Goal: Complete application form

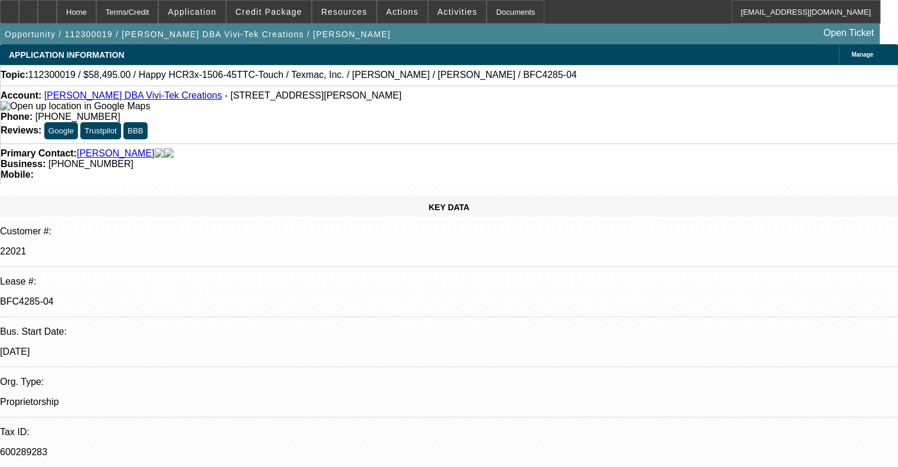
select select "0"
select select "3"
select select "0.1"
select select "4"
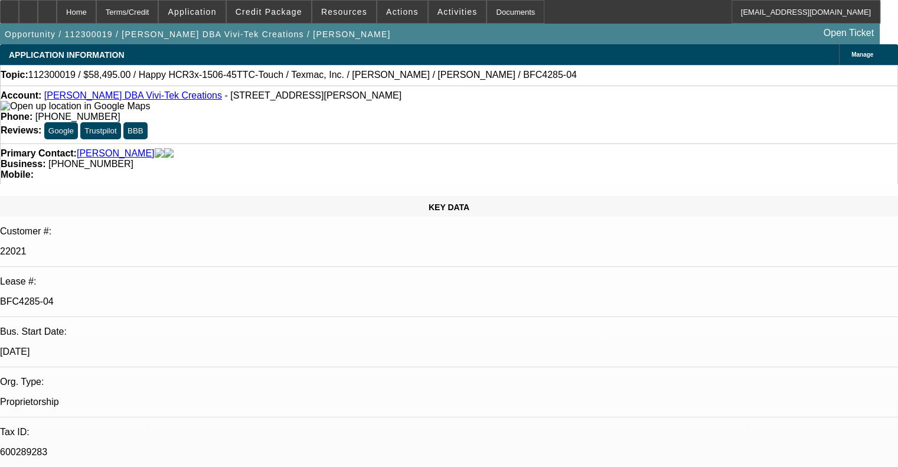
select select "0"
select select "3"
select select "0.1"
select select "4"
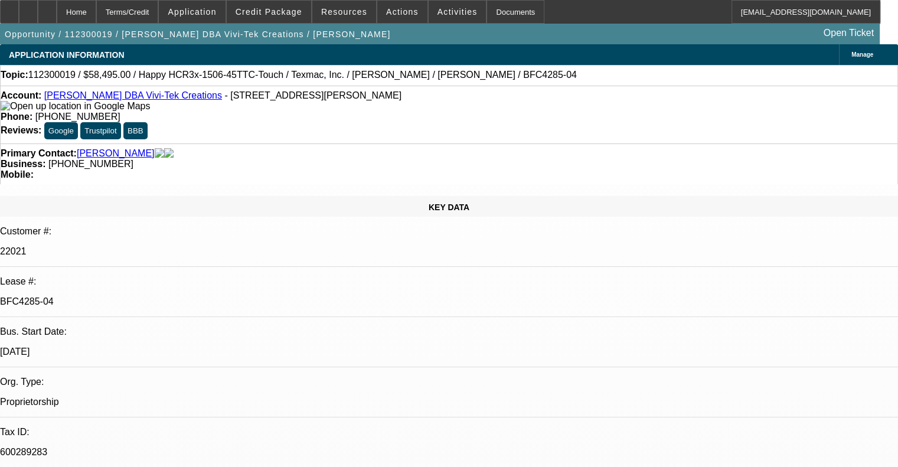
select select "0"
select select "3"
select select "0.1"
select select "4"
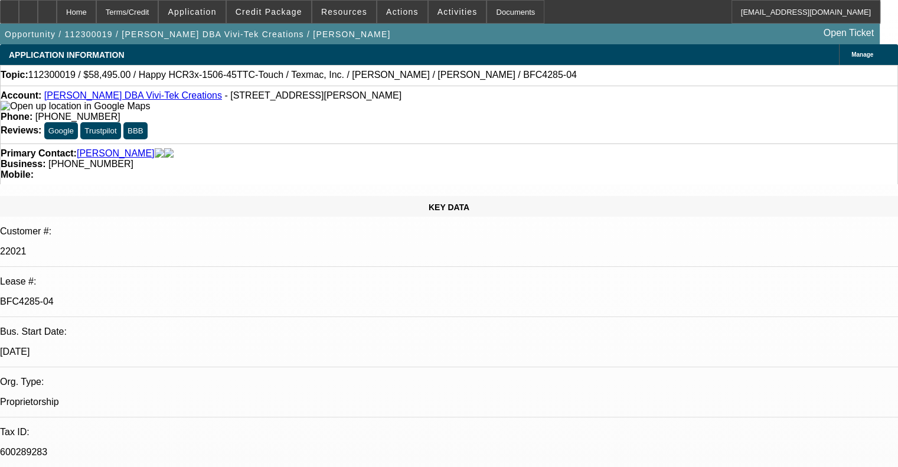
select select "0"
select select "3"
select select "0.1"
select select "4"
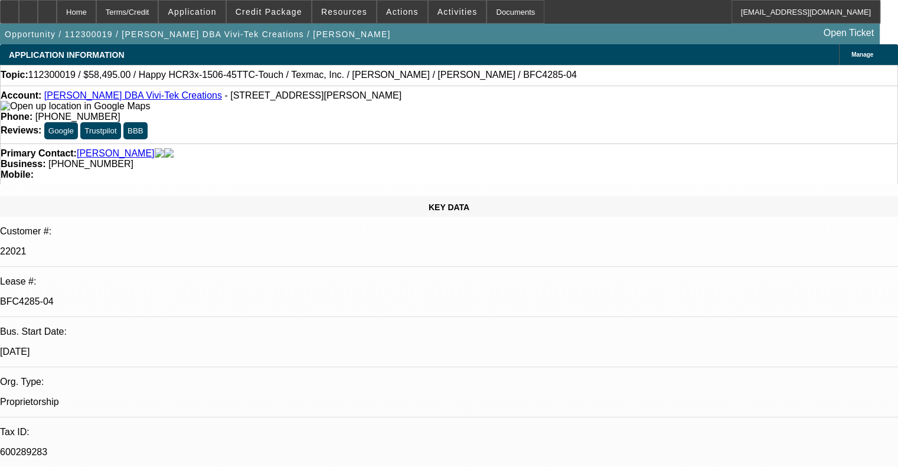
click at [170, 100] on link "[PERSON_NAME] DBA Vivi-Tek Creations" at bounding box center [133, 95] width 178 height 10
